Goal: Task Accomplishment & Management: Manage account settings

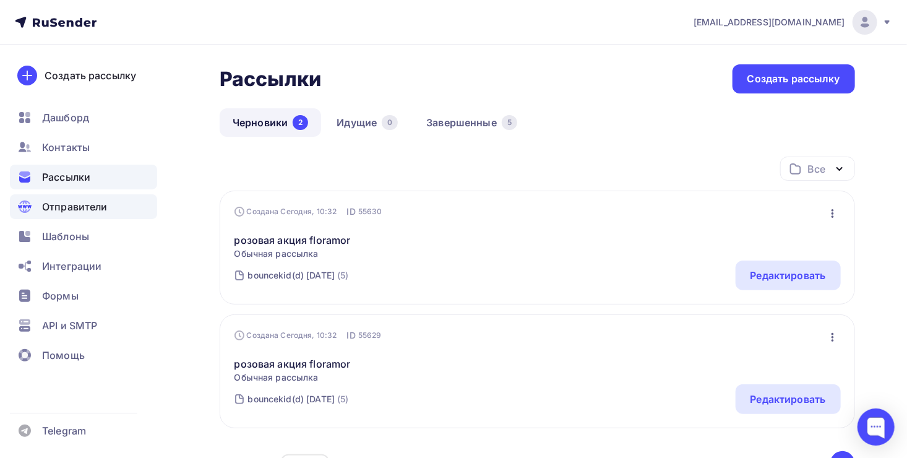
click at [80, 215] on div "Отправители" at bounding box center [83, 206] width 147 height 25
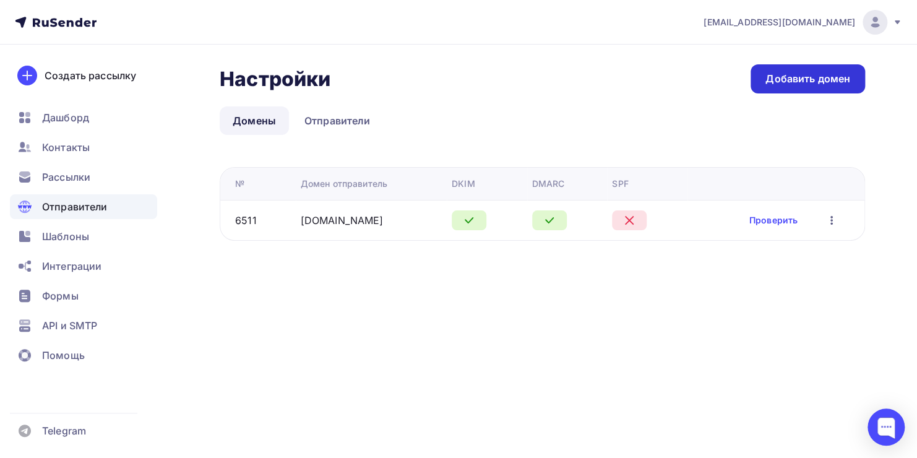
click at [769, 79] on div "Добавить домен" at bounding box center [808, 79] width 85 height 14
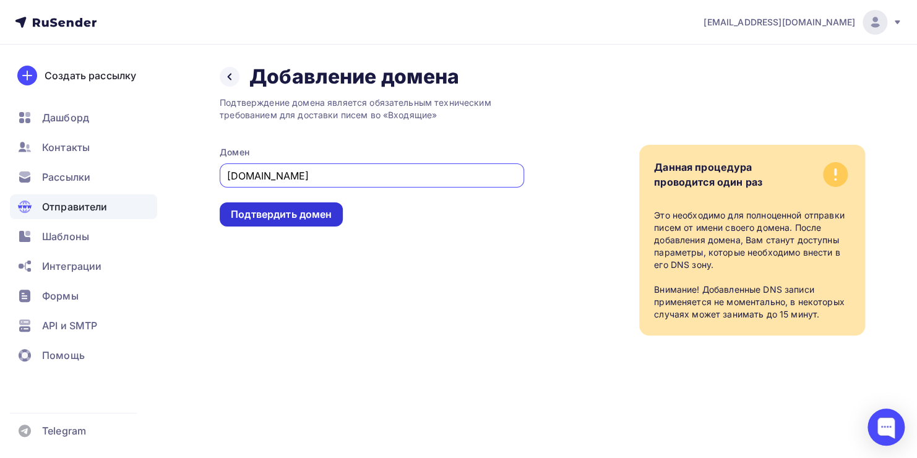
type input "[DOMAIN_NAME]"
click at [315, 212] on div "Подтвердить домен" at bounding box center [281, 214] width 101 height 14
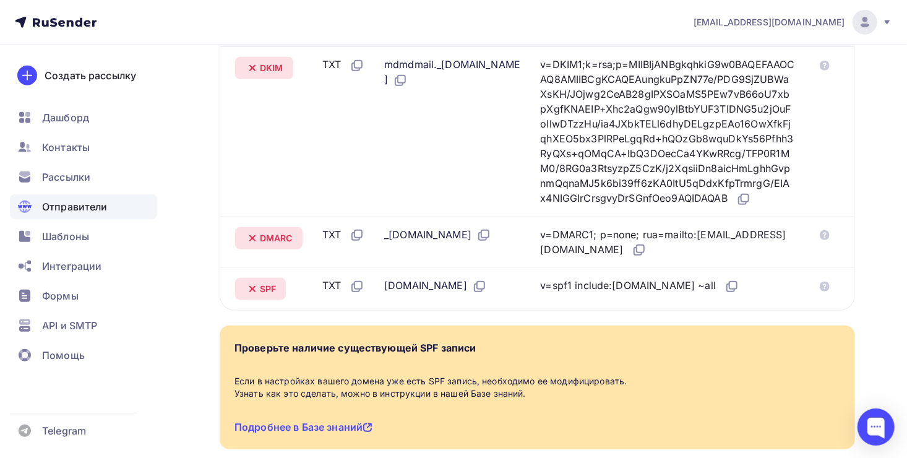
scroll to position [331, 0]
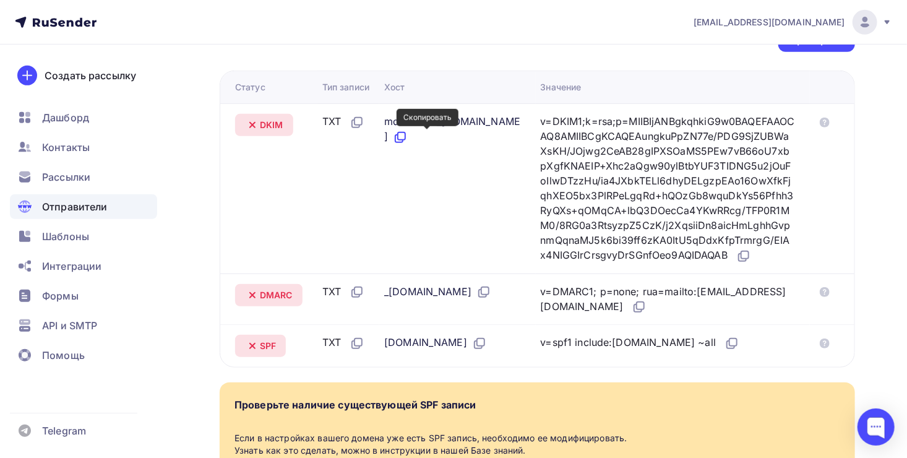
click at [408, 142] on icon at bounding box center [400, 137] width 15 height 15
click at [736, 264] on icon at bounding box center [743, 256] width 15 height 15
click at [489, 295] on icon at bounding box center [484, 290] width 7 height 7
click at [632, 314] on icon at bounding box center [639, 307] width 15 height 15
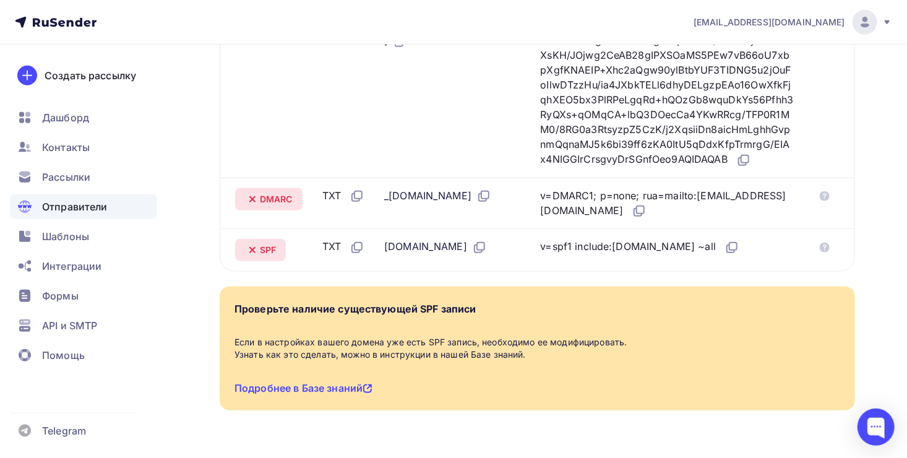
scroll to position [429, 0]
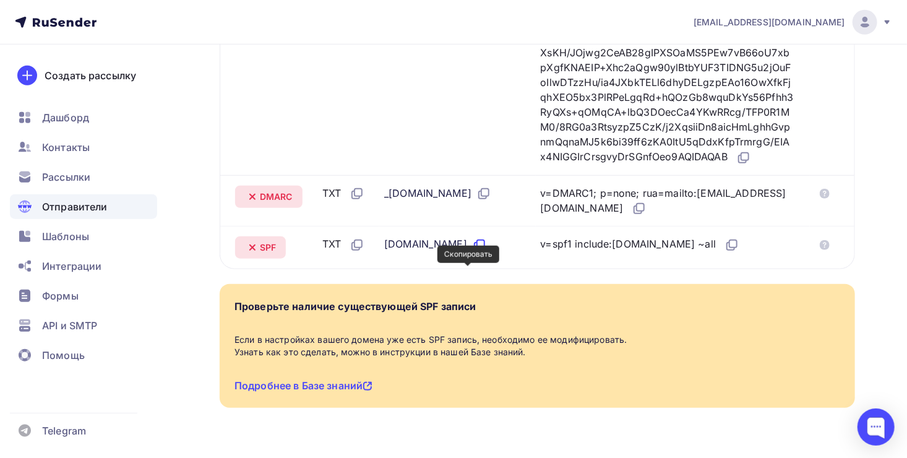
click at [475, 250] on icon at bounding box center [478, 246] width 7 height 7
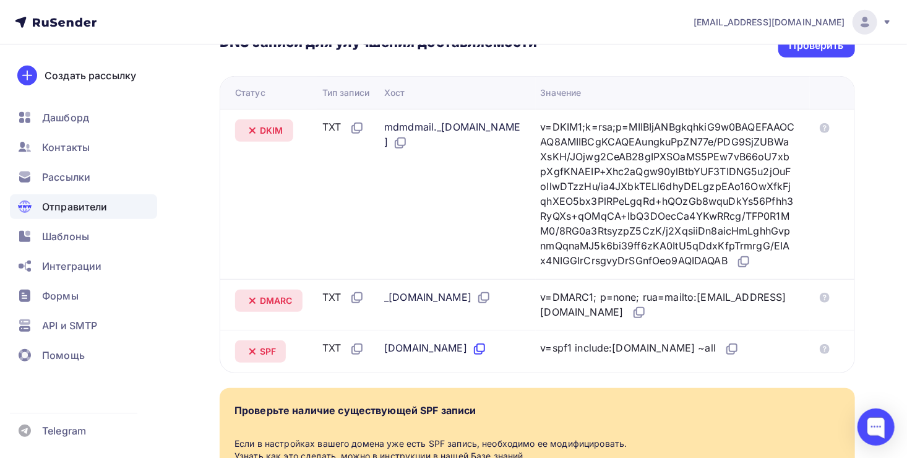
scroll to position [338, 0]
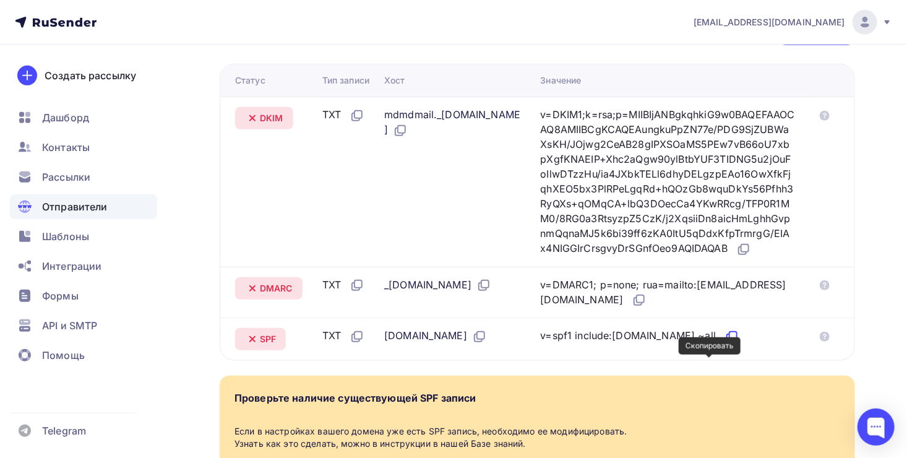
click at [730, 339] on icon at bounding box center [733, 335] width 7 height 7
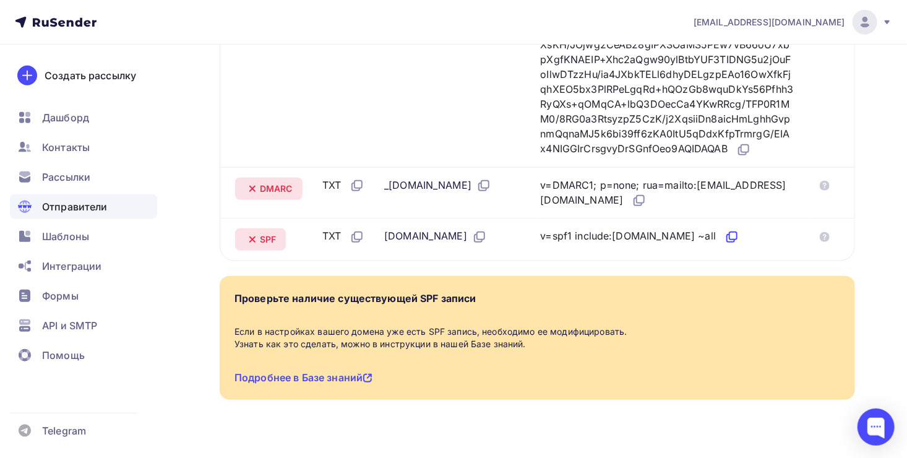
scroll to position [434, 0]
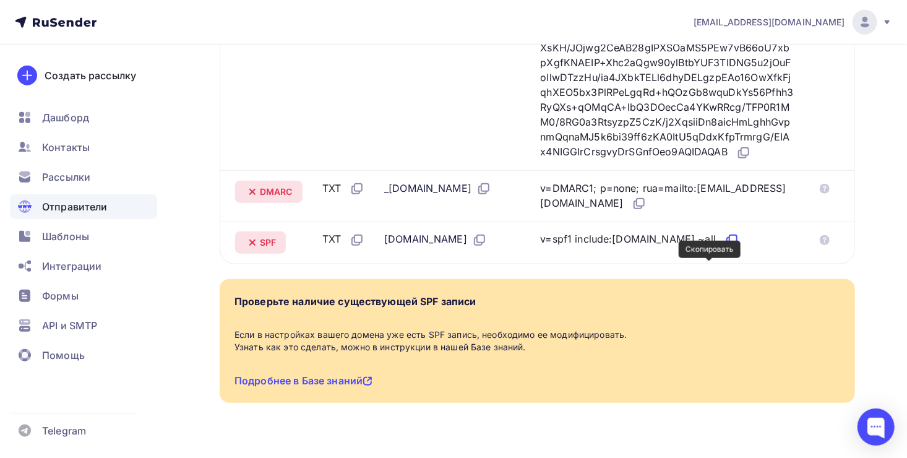
click at [725, 248] on icon at bounding box center [732, 240] width 15 height 15
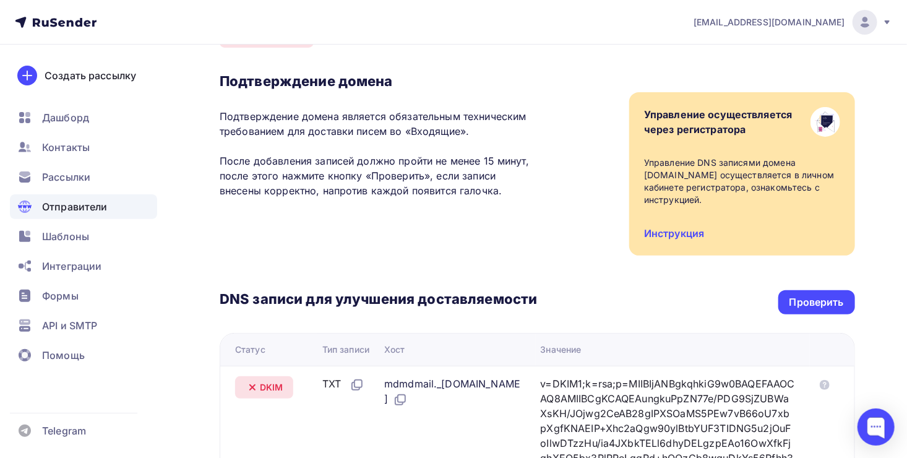
scroll to position [68, 0]
click at [786, 308] on div "Проверить" at bounding box center [817, 303] width 77 height 24
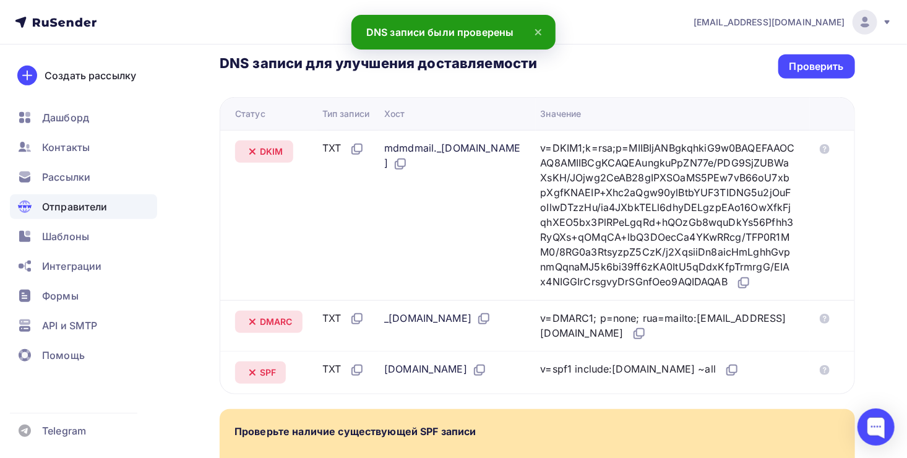
scroll to position [296, 0]
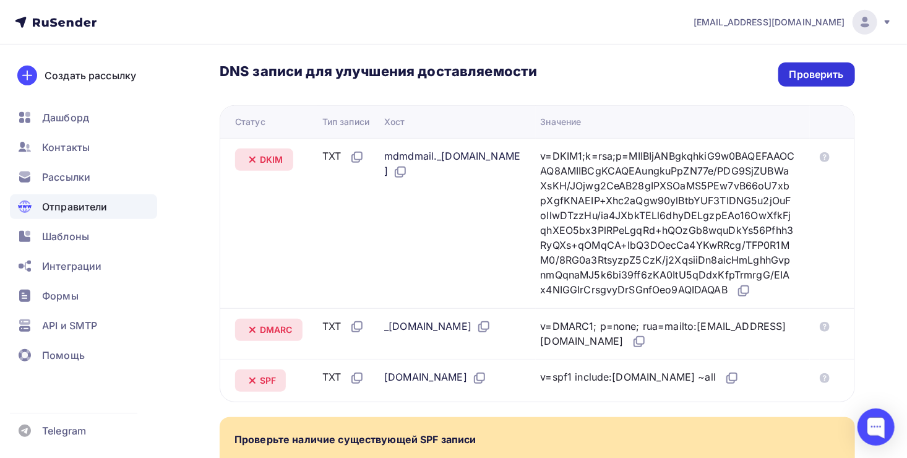
click at [814, 78] on div "Проверить" at bounding box center [817, 74] width 54 height 14
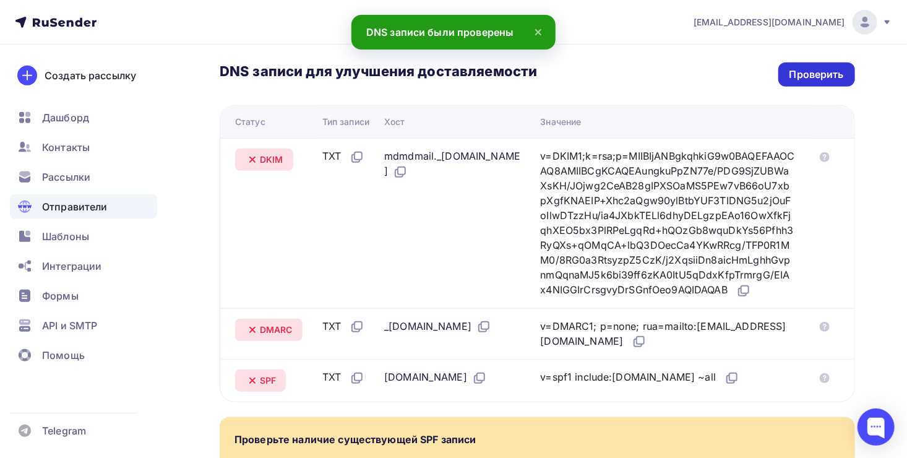
click at [814, 78] on div "Проверить" at bounding box center [817, 74] width 54 height 14
